Goal: Information Seeking & Learning: Compare options

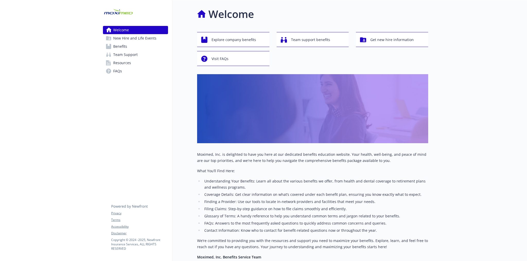
click at [116, 48] on span "Benefits" at bounding box center [120, 46] width 14 height 8
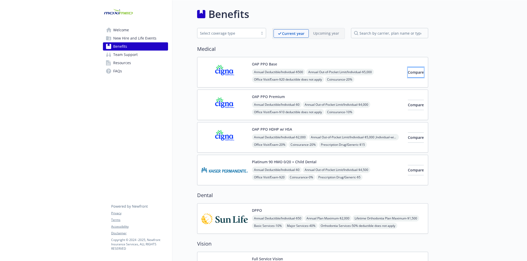
click at [408, 71] on span "Compare" at bounding box center [416, 72] width 16 height 5
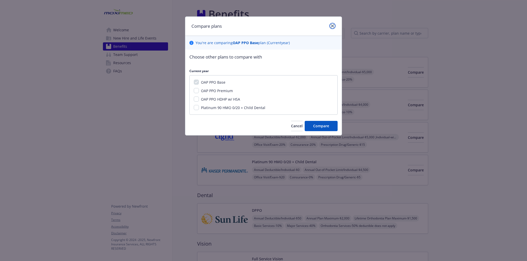
click at [330, 26] on link "close" at bounding box center [332, 26] width 6 height 6
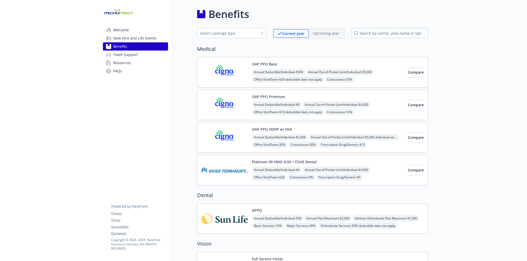
click at [128, 32] on span "Welcome" at bounding box center [121, 30] width 16 height 8
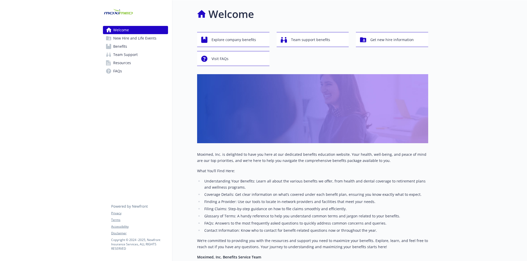
click at [123, 46] on span "Benefits" at bounding box center [120, 46] width 14 height 8
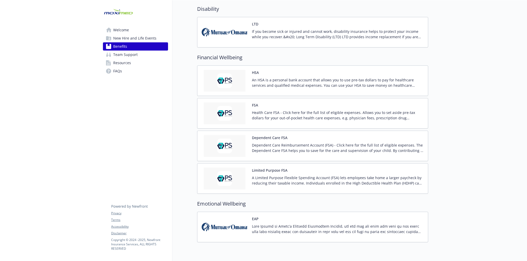
scroll to position [355, 0]
